Goal: Information Seeking & Learning: Check status

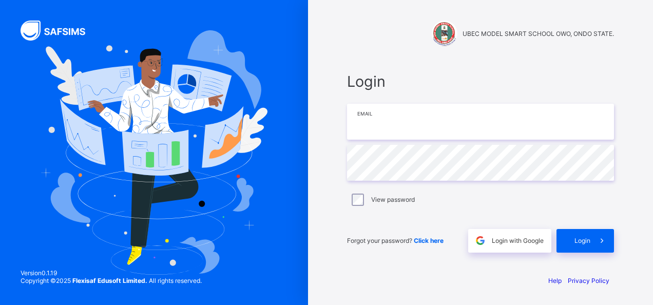
click at [395, 131] on input "email" at bounding box center [480, 122] width 267 height 36
type input "**********"
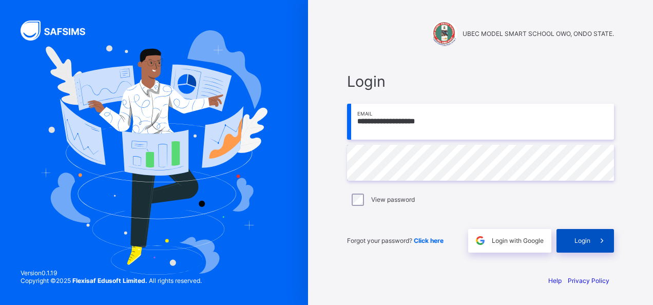
click at [595, 236] on span at bounding box center [602, 241] width 24 height 24
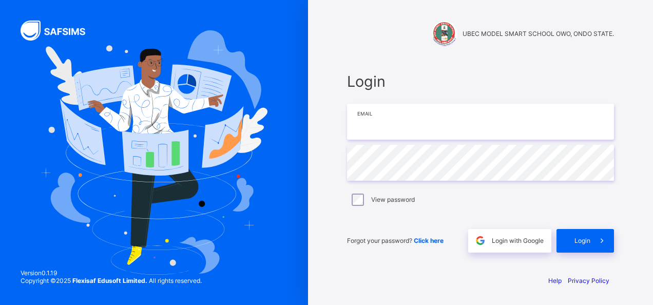
click at [441, 113] on input "email" at bounding box center [480, 122] width 267 height 36
type input "**********"
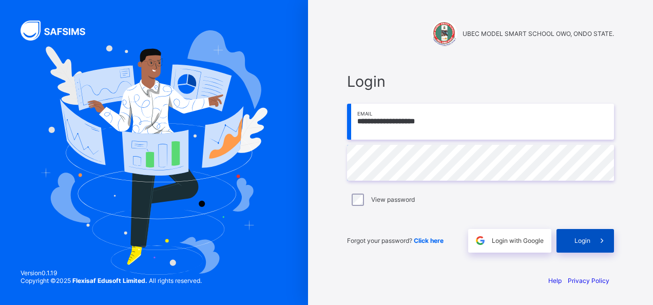
click at [578, 240] on span "Login" at bounding box center [583, 241] width 16 height 8
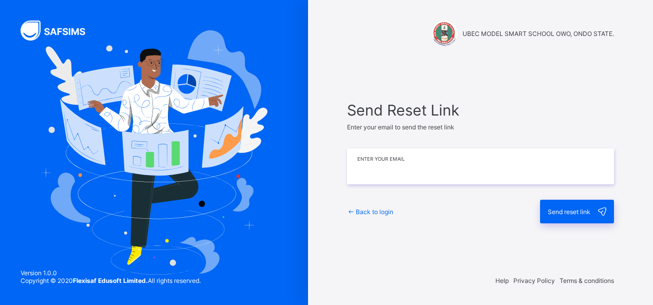
click at [376, 176] on input "email" at bounding box center [480, 166] width 267 height 36
type input "**********"
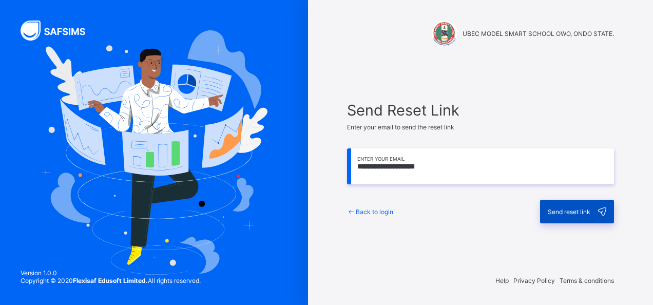
click at [567, 212] on span "Send reset link" at bounding box center [569, 212] width 43 height 8
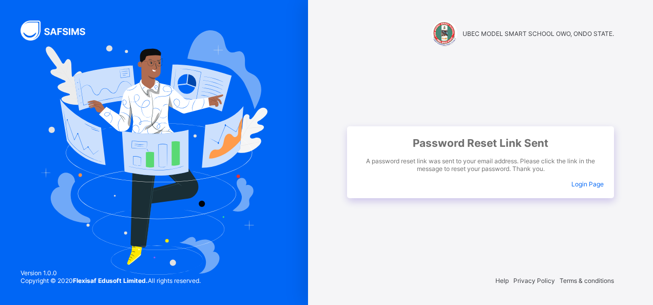
click at [582, 183] on span "Login Page" at bounding box center [587, 184] width 32 height 8
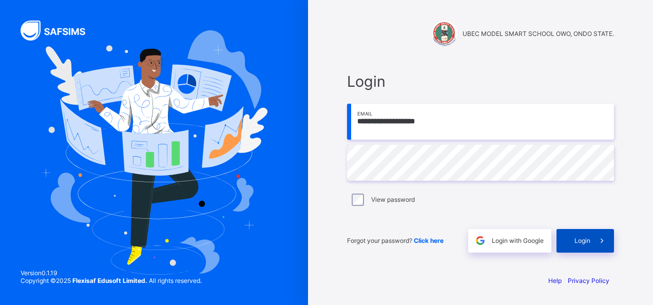
click at [580, 242] on span "Login" at bounding box center [583, 241] width 16 height 8
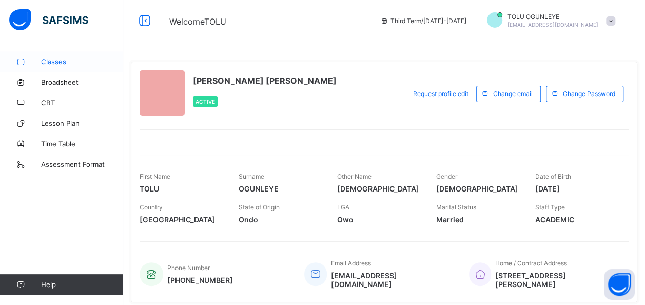
click at [49, 61] on span "Classes" at bounding box center [82, 62] width 82 height 8
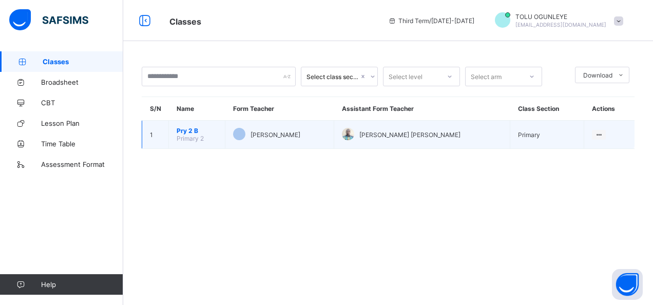
click at [180, 130] on span "Pry 2 B" at bounding box center [197, 131] width 41 height 8
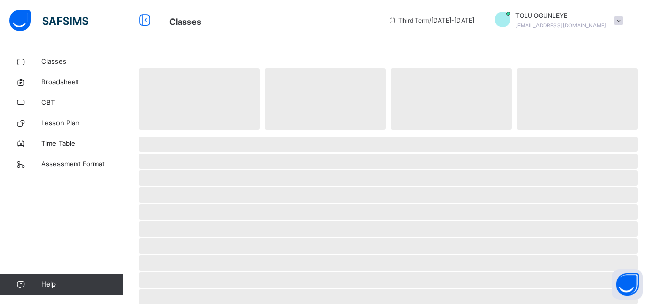
click at [180, 130] on span at bounding box center [388, 132] width 499 height 5
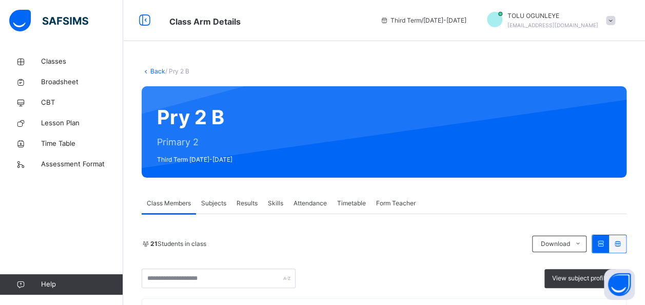
drag, startPoint x: 180, startPoint y: 130, endPoint x: 242, endPoint y: 203, distance: 95.9
click at [242, 203] on span "Results" at bounding box center [247, 203] width 21 height 9
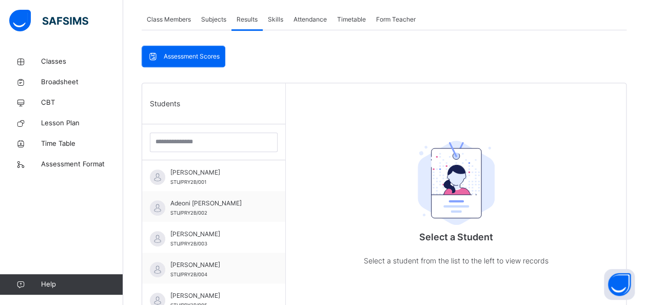
scroll to position [185, 0]
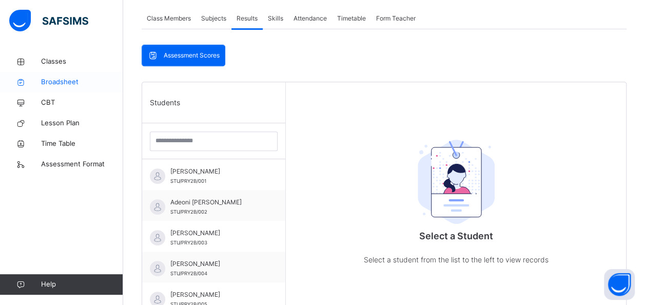
click at [58, 85] on span "Broadsheet" at bounding box center [82, 82] width 82 height 10
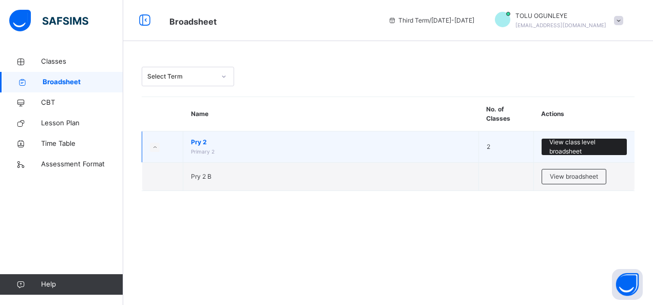
click at [582, 143] on span "View class level broadsheet" at bounding box center [584, 147] width 70 height 18
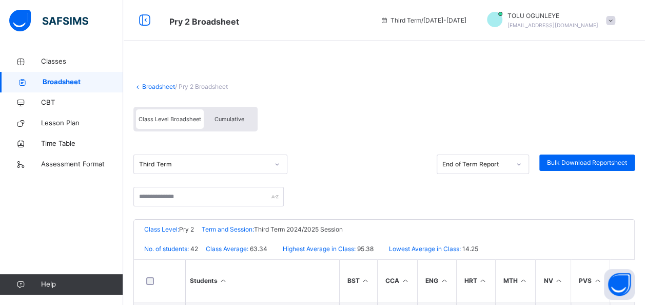
click at [493, 85] on div "Broadsheet / Pry 2 Broadsheet" at bounding box center [385, 86] width 502 height 9
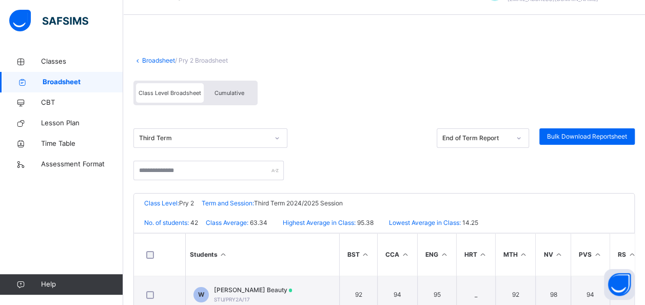
scroll to position [26, 0]
click at [589, 134] on span "Bulk Download Reportsheet" at bounding box center [587, 136] width 80 height 9
click at [366, 70] on div "Broadsheet / Pry 2 Broadsheet Class Level Broadsheet Cumulative Third Term End …" at bounding box center [384, 268] width 522 height 485
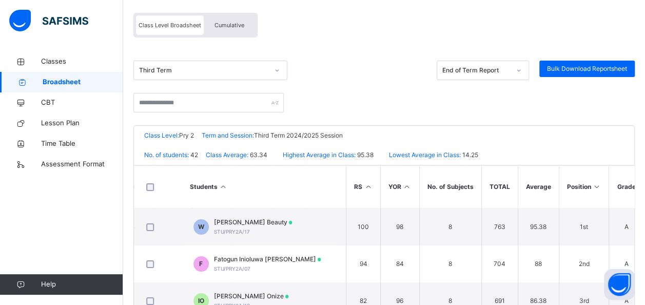
scroll to position [93, 0]
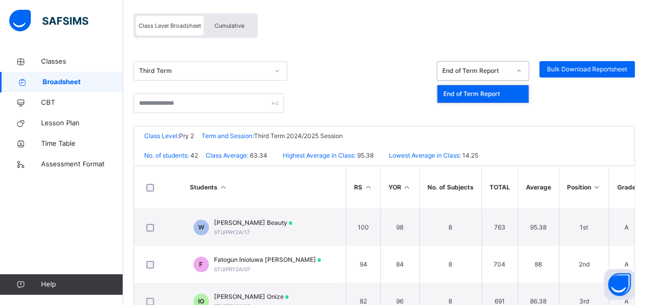
click at [522, 72] on icon at bounding box center [519, 71] width 6 height 10
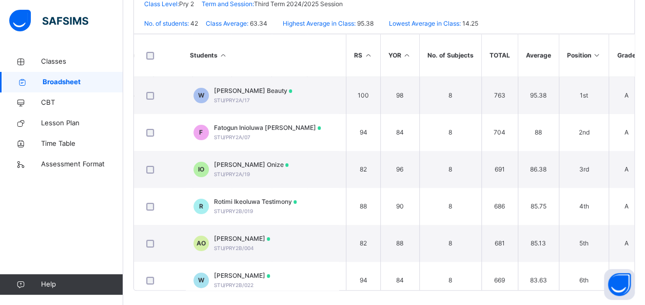
scroll to position [231, 0]
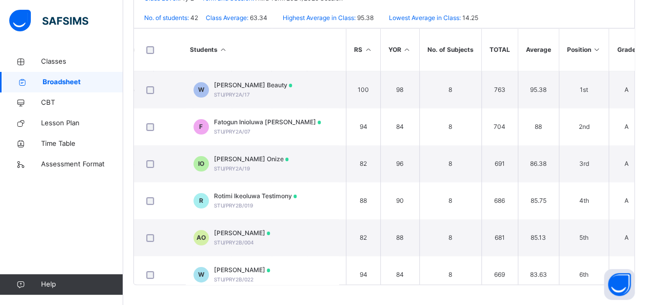
drag, startPoint x: 493, startPoint y: 284, endPoint x: 550, endPoint y: 280, distance: 57.6
click at [550, 280] on div "UBEC MODEL SMART SCHOOL OWO, ONDO STATE. Date: 27th Aug 2025, 11:23:49 am Class…" at bounding box center [385, 136] width 502 height 297
drag, startPoint x: 550, startPoint y: 280, endPoint x: 516, endPoint y: 294, distance: 37.4
click at [516, 294] on div "Broadsheet / Pry 2 Broadsheet Class Level Broadsheet Cumulative Third Term End …" at bounding box center [384, 62] width 522 height 485
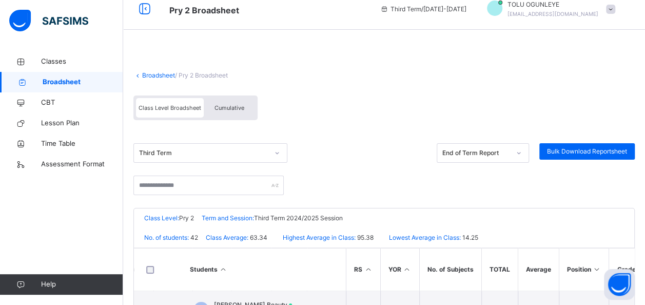
scroll to position [5, 0]
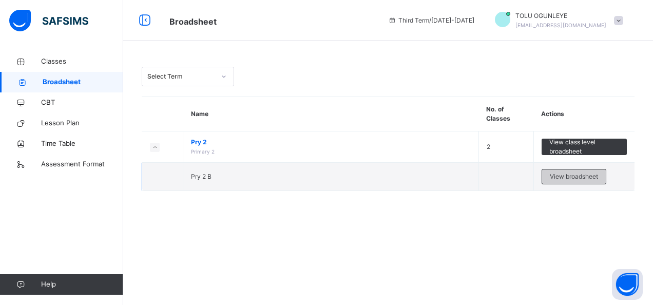
click at [563, 176] on span "View broadsheet" at bounding box center [574, 176] width 48 height 9
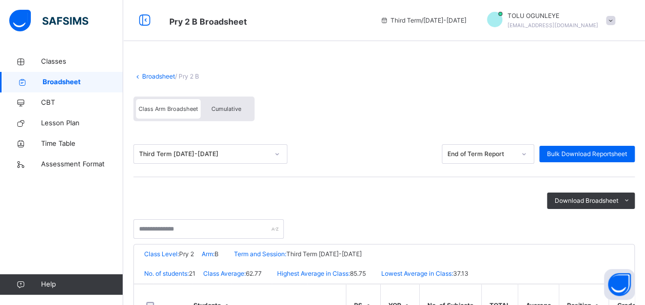
click at [149, 74] on link "Broadsheet" at bounding box center [158, 76] width 33 height 8
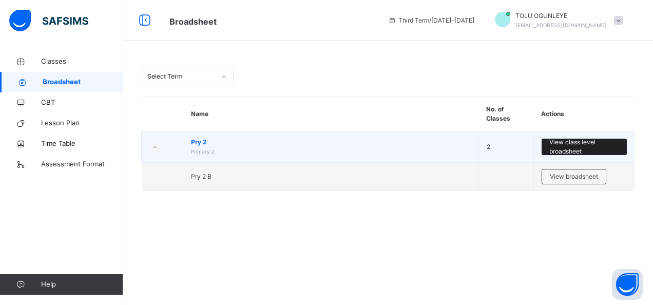
click at [559, 147] on span "View class level broadsheet" at bounding box center [584, 147] width 70 height 18
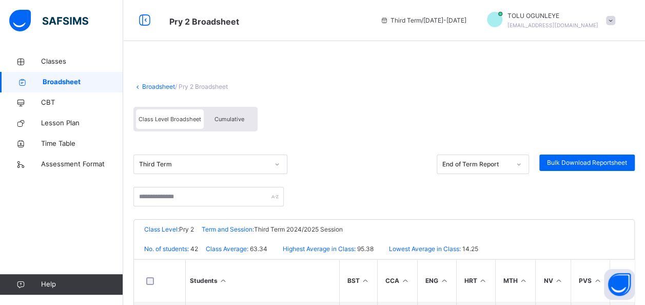
click at [224, 119] on span "Cumulative" at bounding box center [230, 119] width 30 height 7
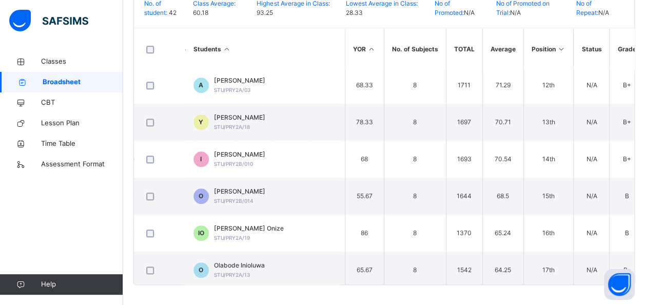
scroll to position [420, 299]
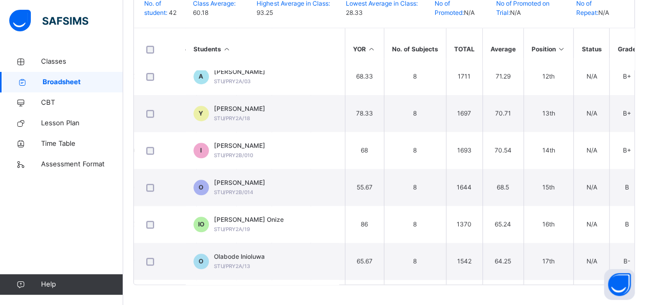
click at [643, 130] on div "Broadsheet / Pry 2 Broadsheet Class Level Broadsheet Cumulative Third Term CUMM…" at bounding box center [384, 50] width 522 height 509
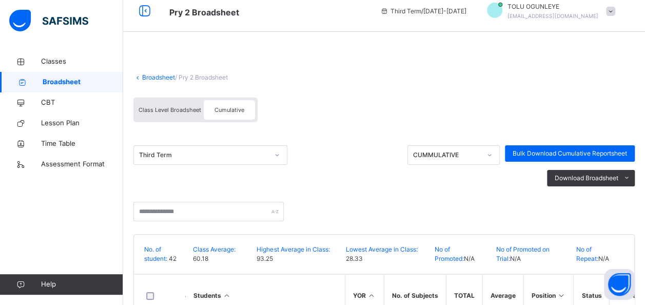
scroll to position [9, 0]
click at [159, 111] on span "Class Level Broadsheet" at bounding box center [170, 110] width 63 height 7
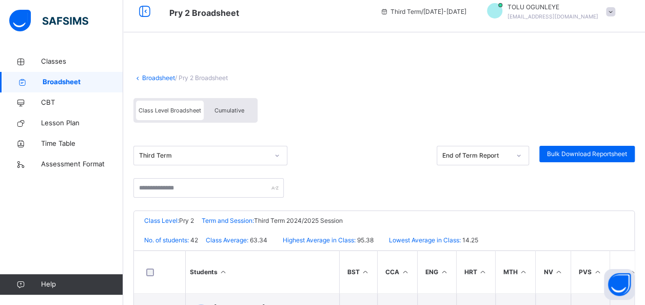
click at [159, 111] on span "Class Level Broadsheet" at bounding box center [170, 110] width 63 height 7
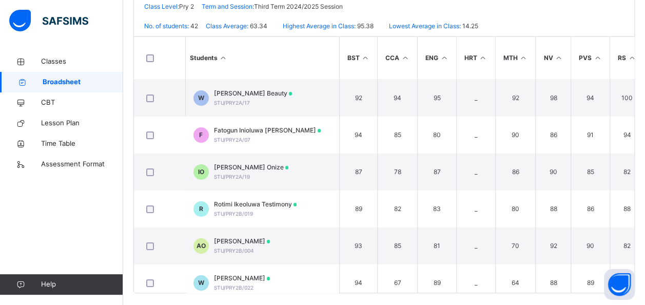
scroll to position [231, 0]
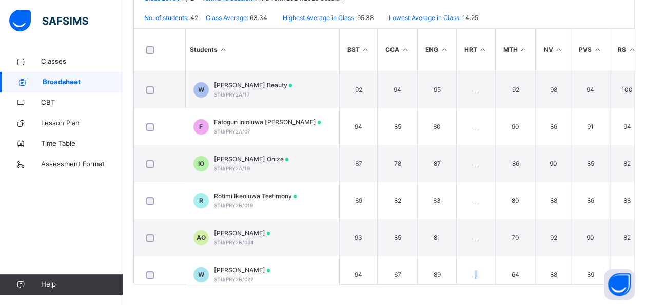
drag, startPoint x: 455, startPoint y: 278, endPoint x: 486, endPoint y: 288, distance: 32.2
click at [486, 288] on div "Broadsheet / Pry 2 Broadsheet Class Level Broadsheet Cumulative Third Term End …" at bounding box center [384, 62] width 522 height 485
drag, startPoint x: 486, startPoint y: 288, endPoint x: 452, endPoint y: 290, distance: 34.0
click at [452, 290] on div "Broadsheet / Pry 2 Broadsheet Class Level Broadsheet Cumulative Third Term End …" at bounding box center [384, 62] width 522 height 485
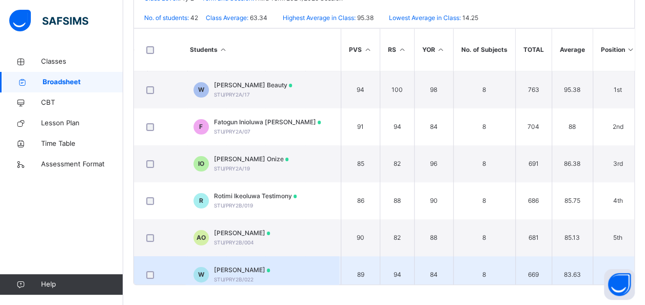
scroll to position [0, 234]
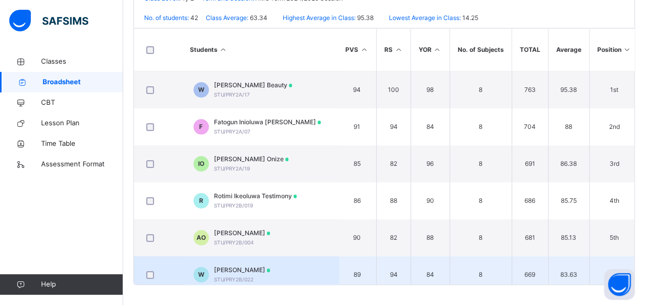
click at [592, 258] on td "6th" at bounding box center [614, 274] width 50 height 37
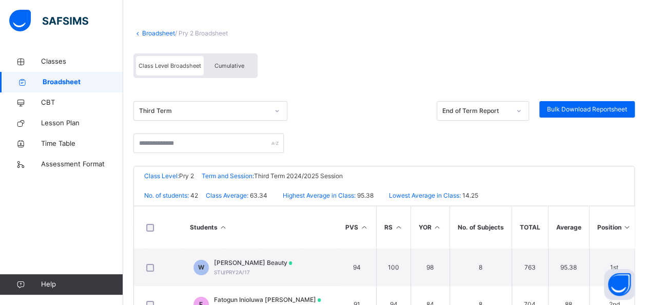
scroll to position [0, 0]
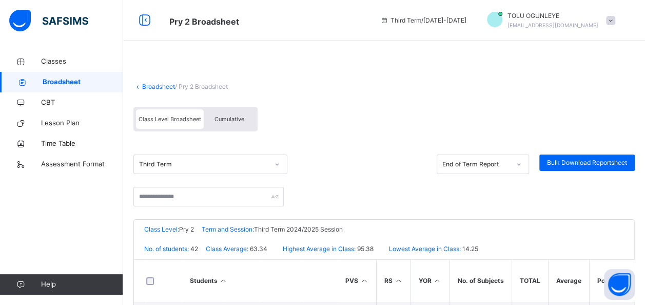
click at [616, 22] on span at bounding box center [610, 20] width 9 height 9
click at [493, 101] on div "Broadsheet / Pry 2 Broadsheet Class Level Broadsheet Cumulative Third Term End …" at bounding box center [384, 293] width 522 height 485
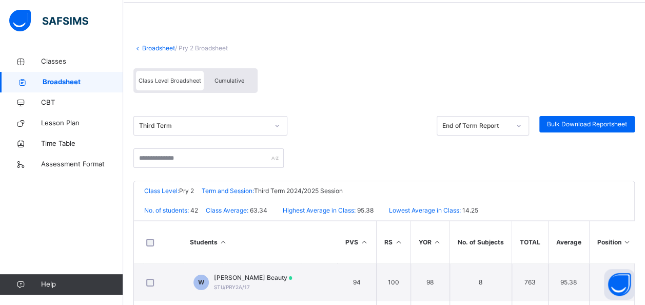
scroll to position [35, 0]
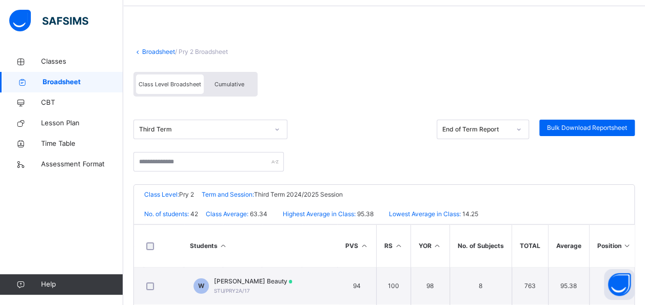
click at [496, 100] on div "Class Level Broadsheet Cumulative" at bounding box center [385, 87] width 502 height 40
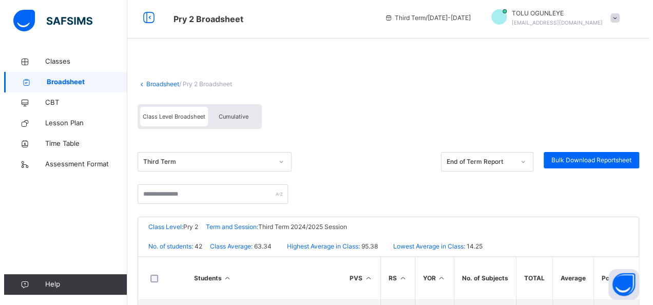
scroll to position [0, 0]
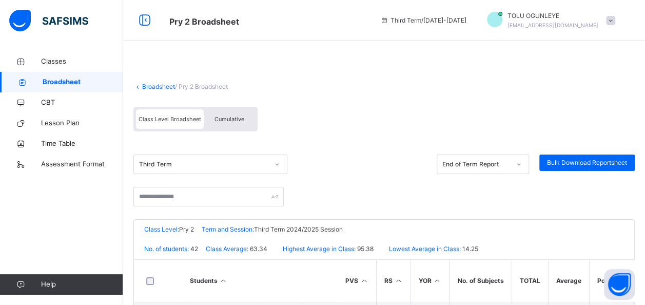
click at [616, 18] on span at bounding box center [610, 20] width 9 height 9
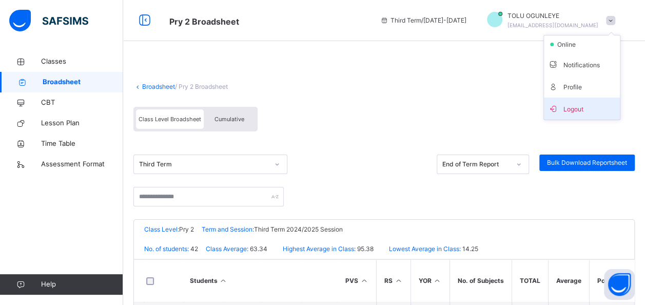
click at [591, 105] on span "Logout" at bounding box center [582, 109] width 68 height 14
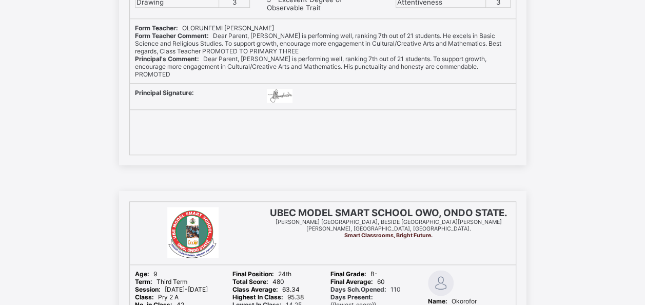
scroll to position [493, 0]
